Goal: Navigation & Orientation: Find specific page/section

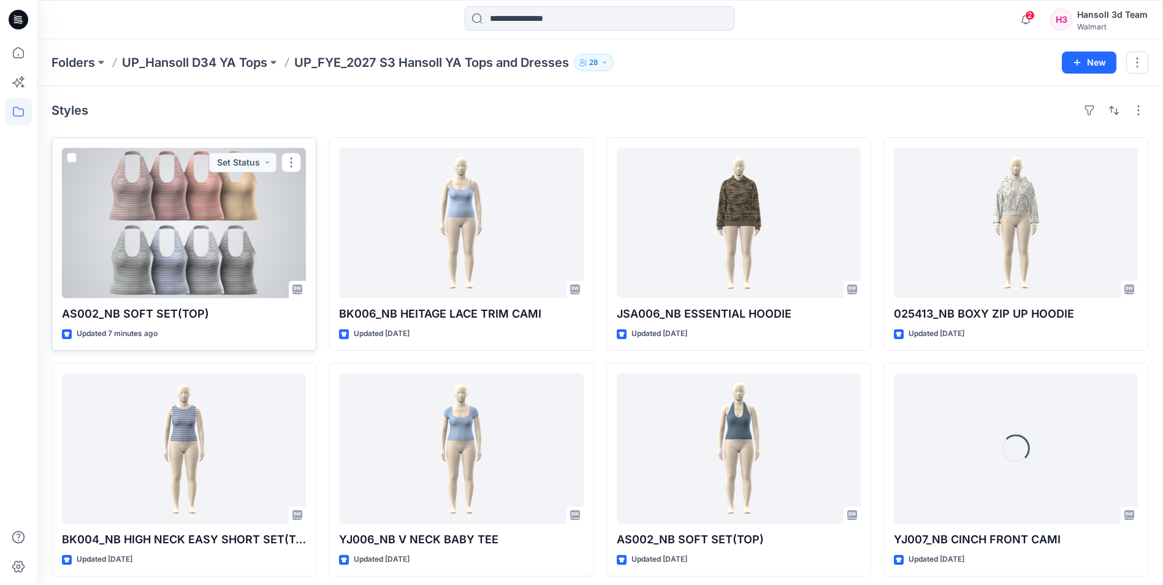
click at [196, 245] on div at bounding box center [184, 223] width 244 height 150
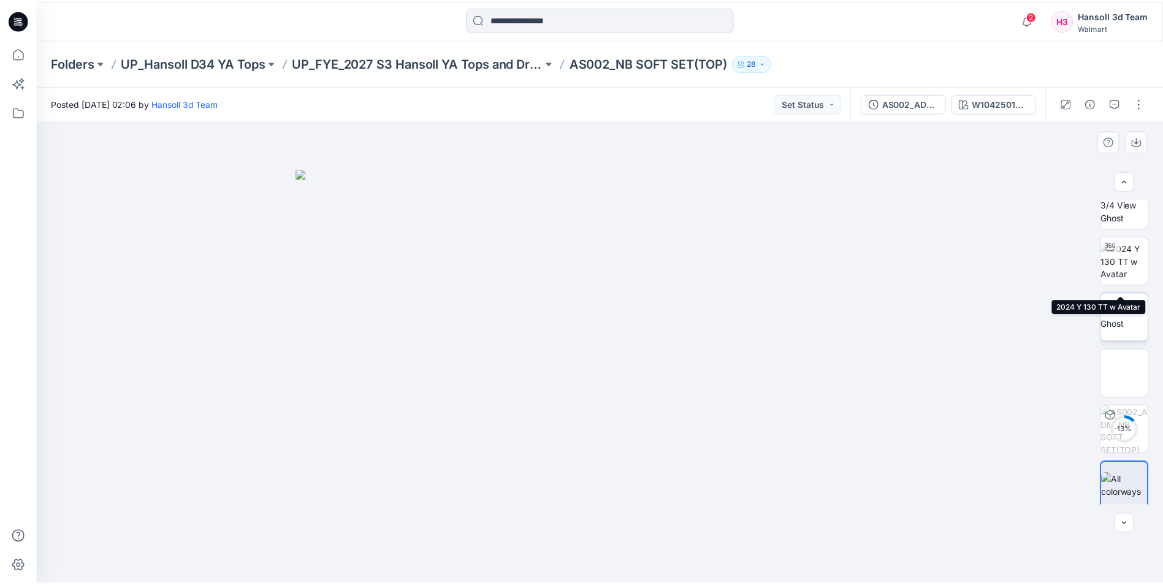
scroll to position [25, 0]
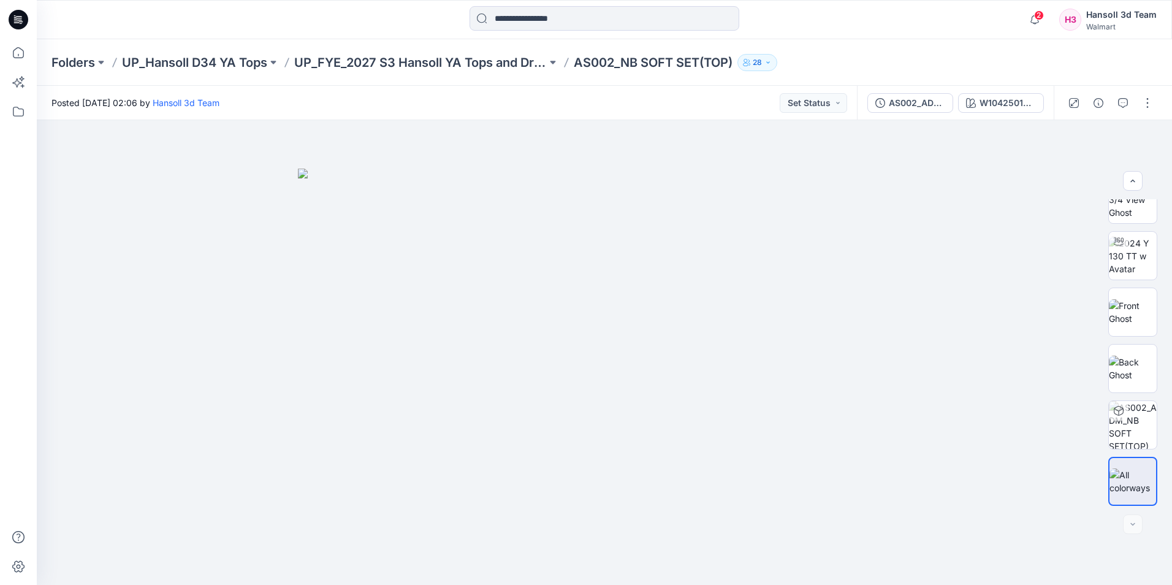
click at [478, 72] on div "Folders UP_Hansoll D34 YA Tops UP_FYE_2027 S3 Hansoll YA Tops and Dresses AS002…" at bounding box center [604, 62] width 1135 height 47
click at [472, 62] on p "UP_FYE_2027 S3 Hansoll YA Tops and Dresses" at bounding box center [420, 62] width 253 height 17
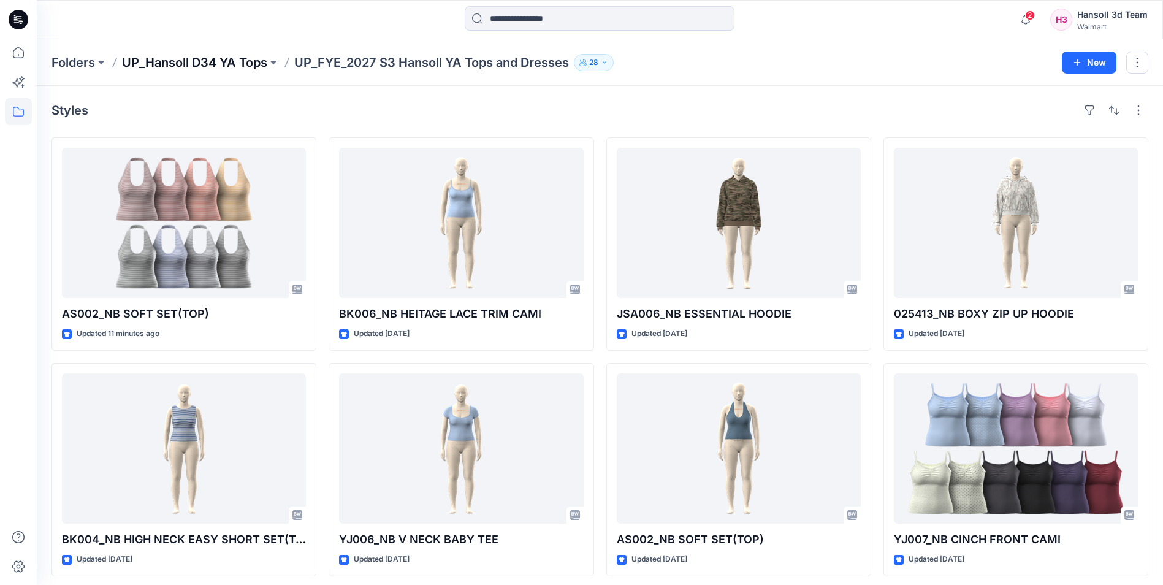
click at [214, 62] on p "UP_Hansoll D34 YA Tops" at bounding box center [194, 62] width 145 height 17
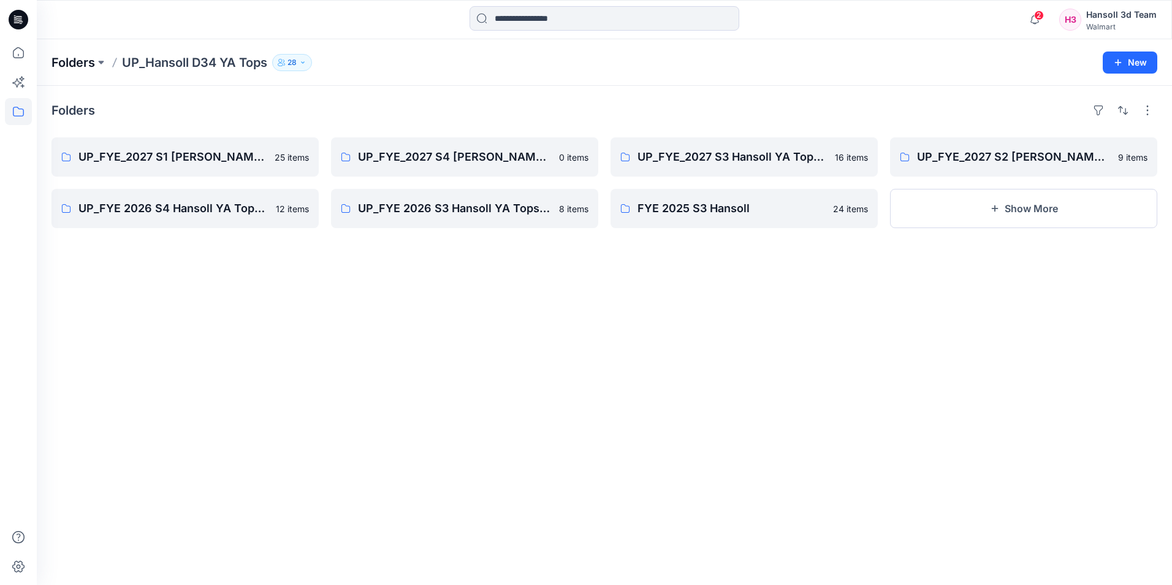
click at [73, 61] on p "Folders" at bounding box center [73, 62] width 44 height 17
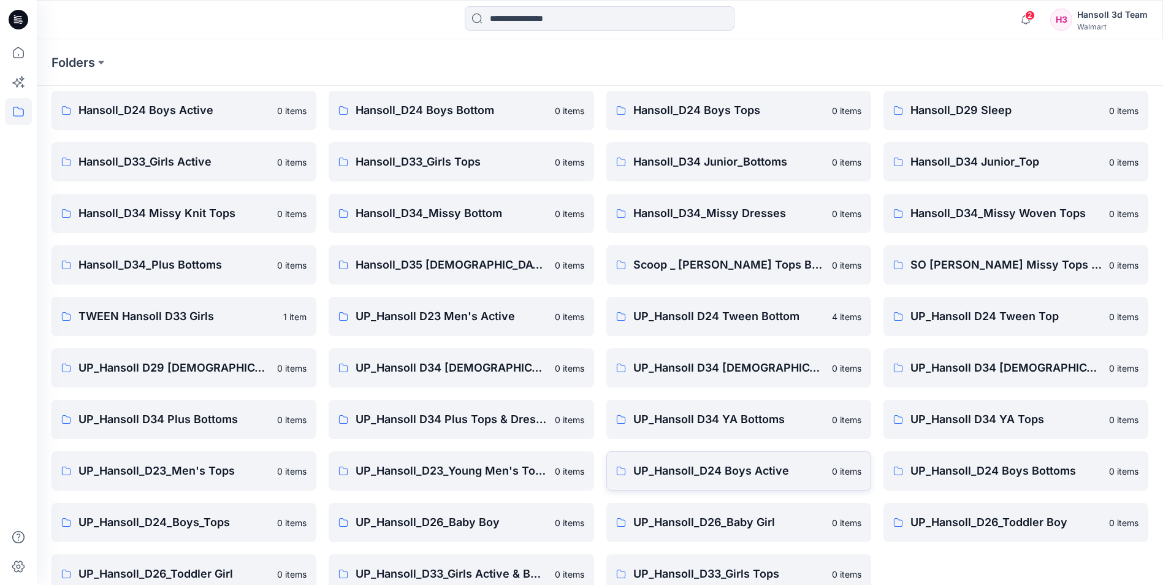
scroll to position [170, 0]
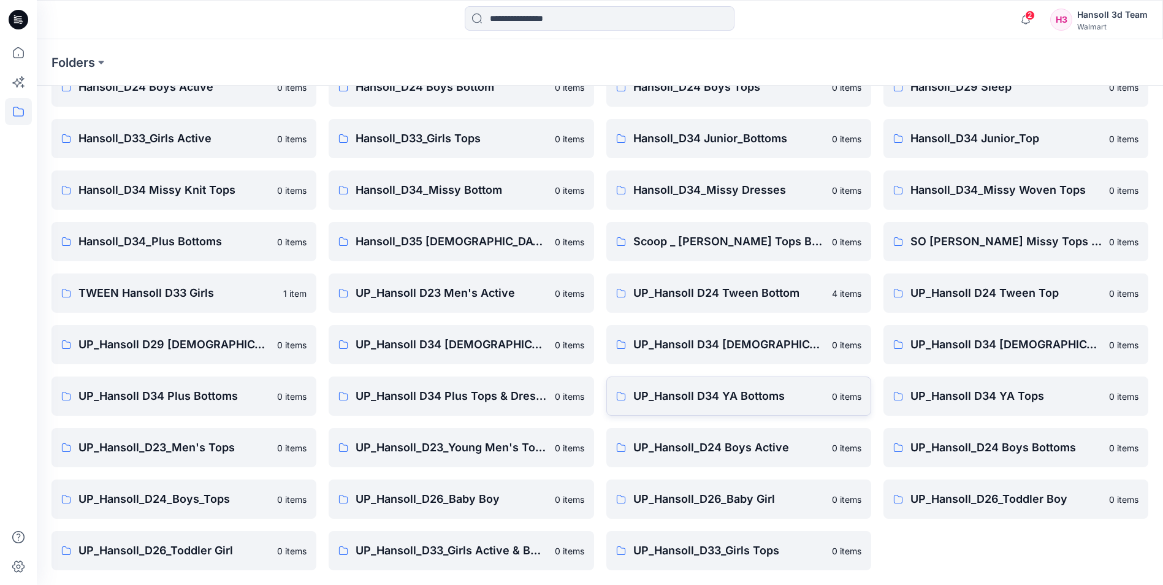
click at [739, 399] on p "UP_Hansoll D34 YA Bottoms" at bounding box center [728, 395] width 191 height 17
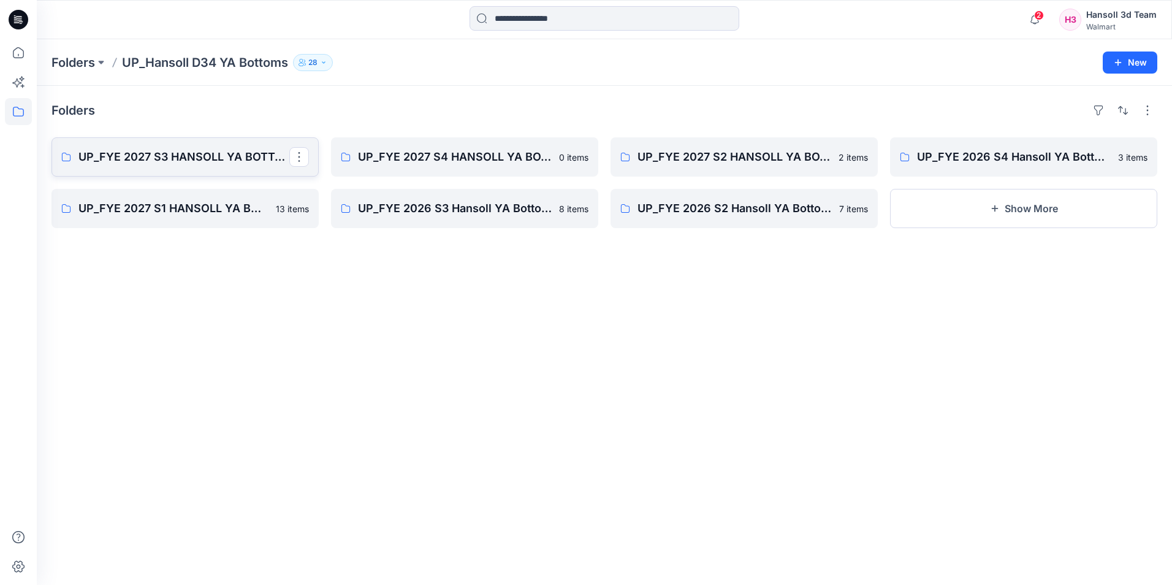
click at [194, 161] on p "UP_FYE 2027 S3 HANSOLL YA BOTTOMS" at bounding box center [183, 156] width 211 height 17
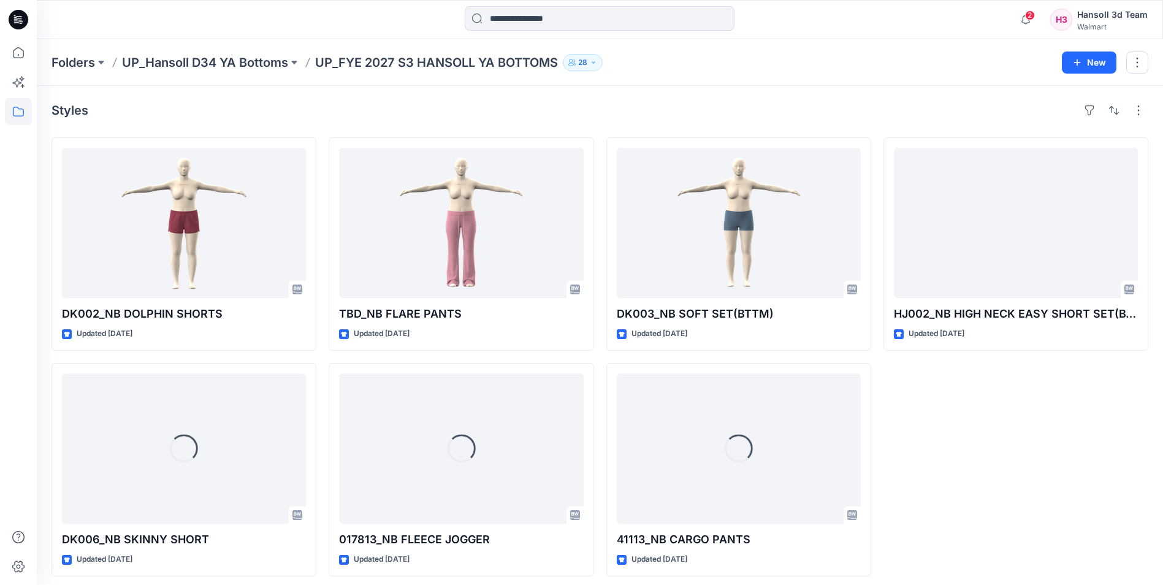
scroll to position [6, 0]
